Goal: Use online tool/utility

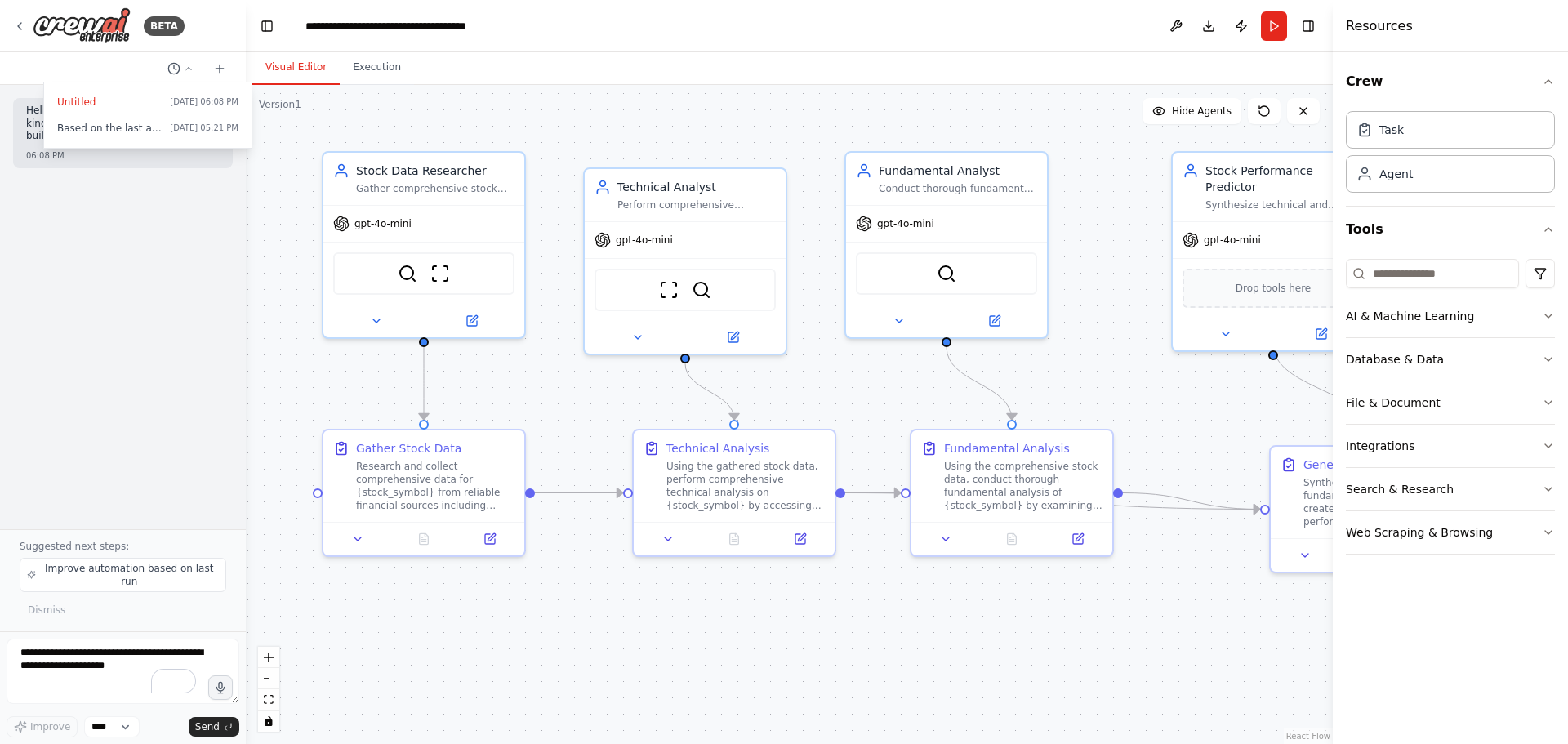
drag, startPoint x: 448, startPoint y: 618, endPoint x: 703, endPoint y: 649, distance: 256.9
click at [703, 649] on div ".deletable-edge-delete-btn { width: 20px; height: 20px; border: 0px solid #ffff…" at bounding box center [790, 414] width 1088 height 659
click at [19, 25] on div at bounding box center [123, 372] width 246 height 744
click at [18, 25] on icon at bounding box center [19, 26] width 13 height 13
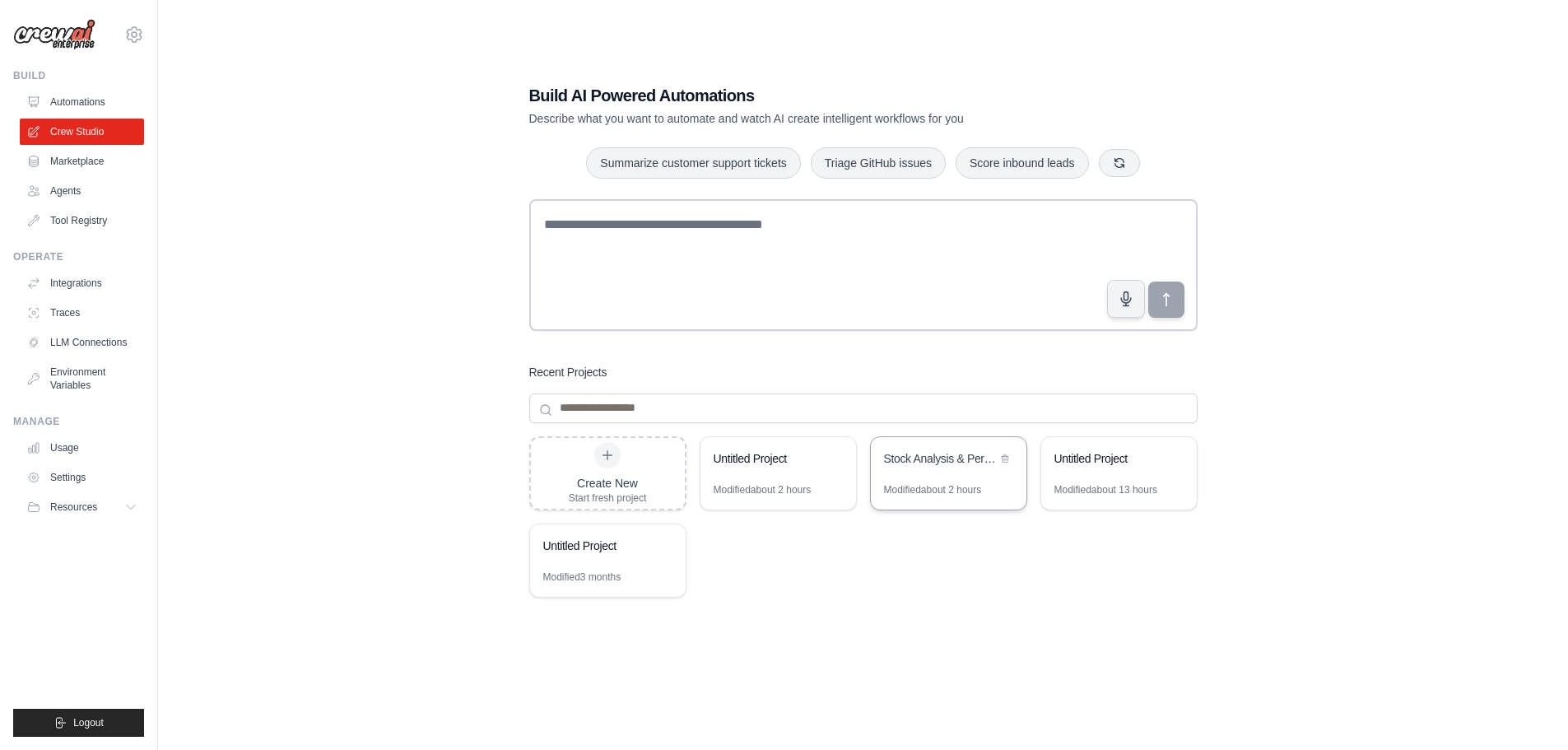
click at [943, 466] on div "Stock Analysis & Performance Prediction" at bounding box center [939, 460] width 113 height 20
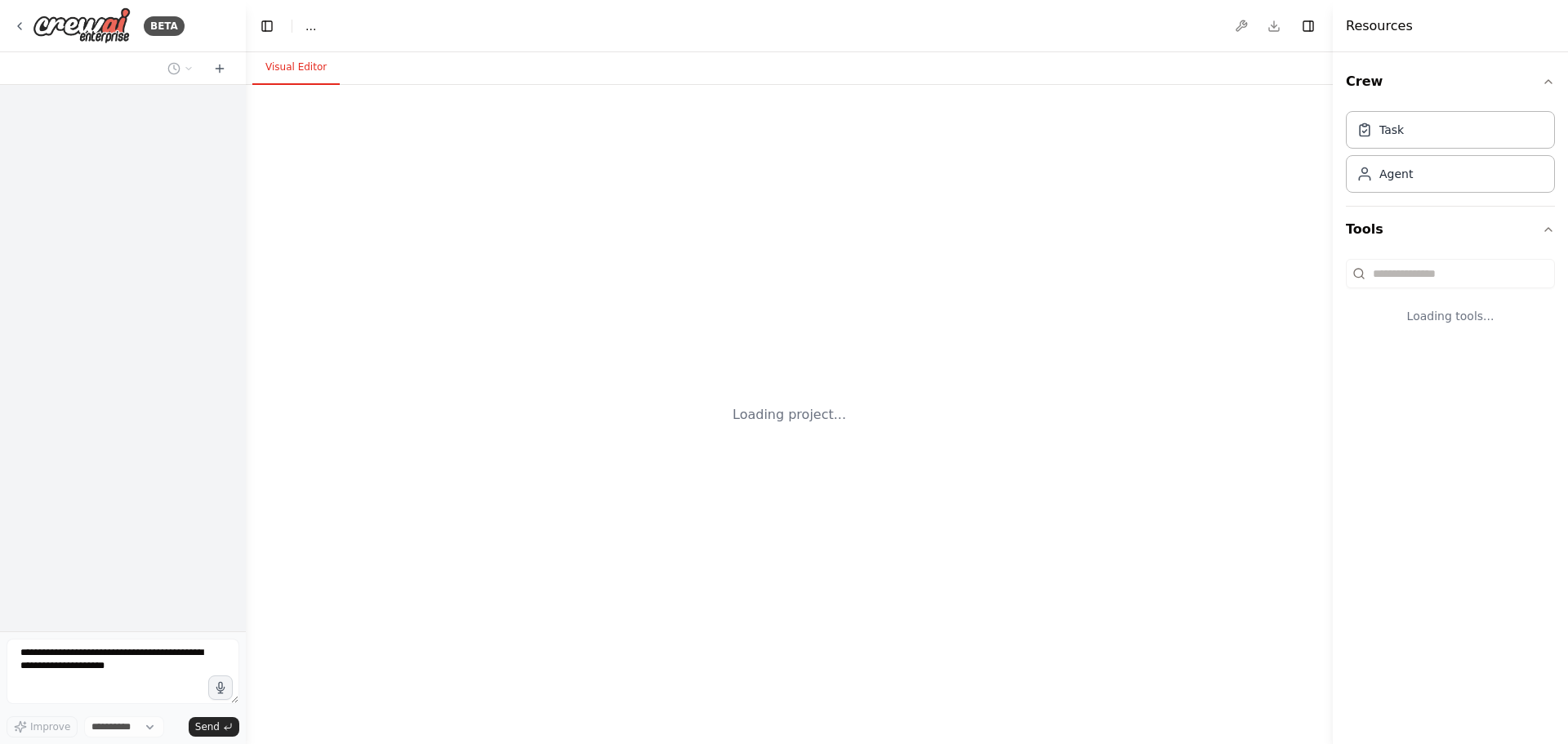
select select "****"
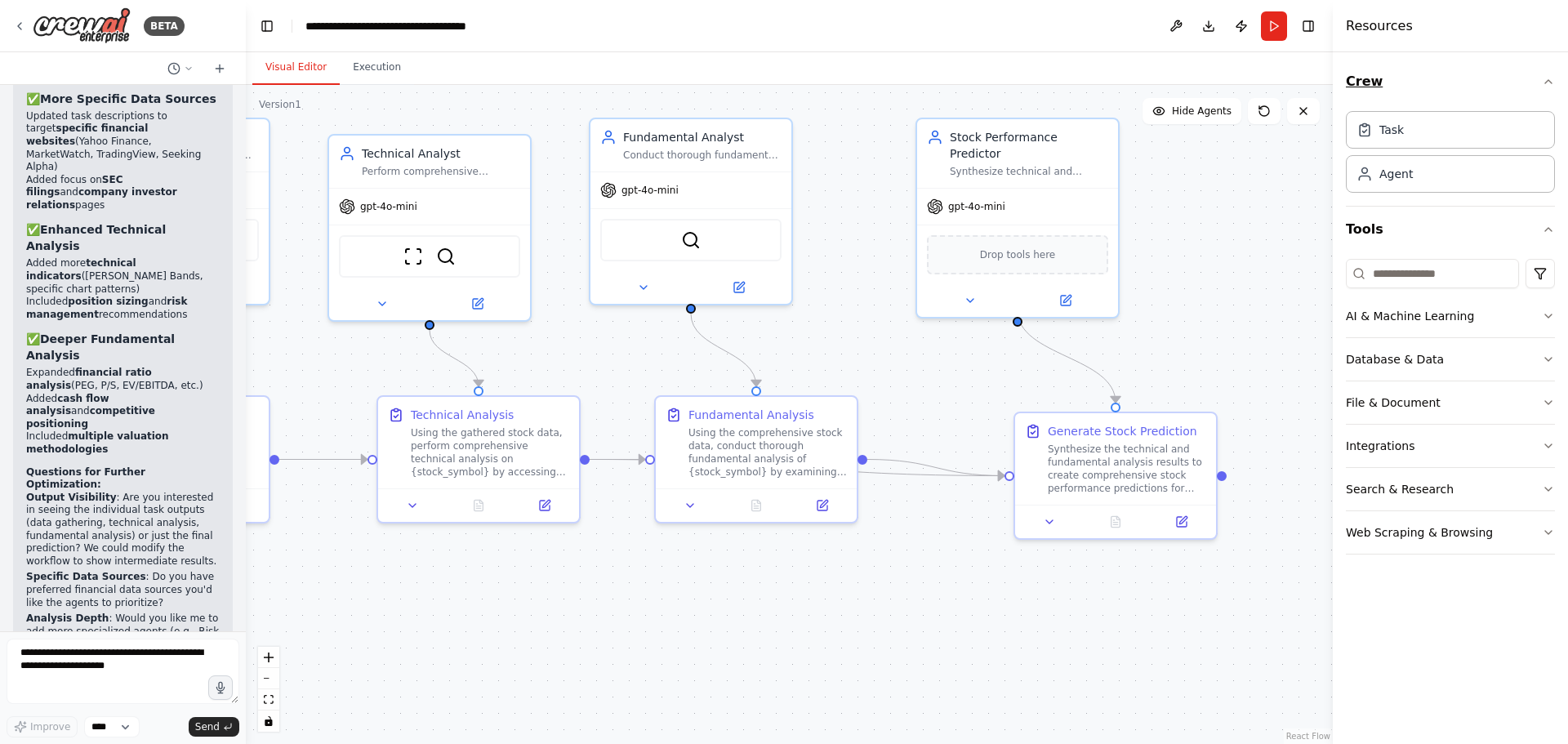
scroll to position [3738, 0]
